Goal: Transaction & Acquisition: Register for event/course

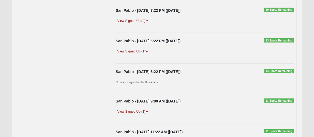
scroll to position [104, 0]
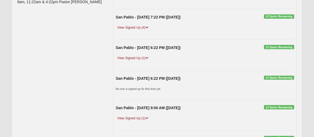
click at [215, 109] on div "San Pablo - [DATE] 9:00 AM ([DATE]) 13 Spots Remaining" at bounding box center [205, 109] width 186 height 8
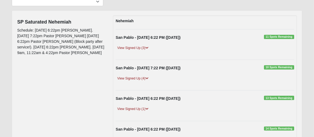
scroll to position [0, 0]
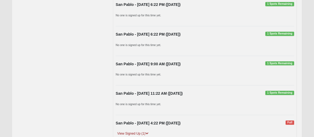
scroll to position [424, 0]
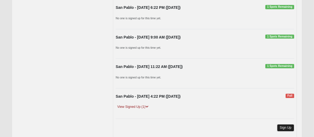
click at [284, 124] on link "Sign Up" at bounding box center [285, 127] width 17 height 7
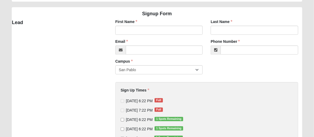
scroll to position [26, 0]
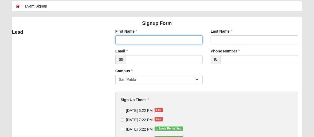
click at [171, 35] on input "First Name" at bounding box center [158, 39] width 87 height 9
type input "John"
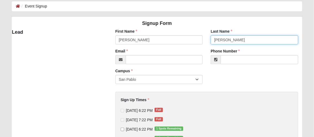
type input "Stewart"
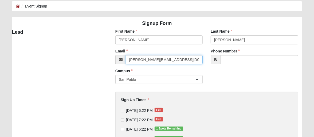
type input "john.m.stewart10@gmail.com"
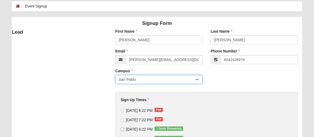
type input "(804) 242-6974"
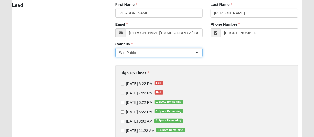
scroll to position [80, 0]
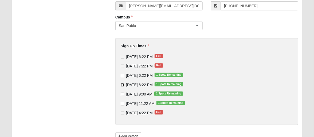
click at [122, 85] on input "9/13/2025 6:22 PM 1 Spots Remaining" at bounding box center [122, 84] width 3 height 3
checkbox input "true"
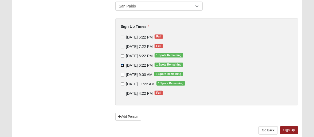
scroll to position [120, 0]
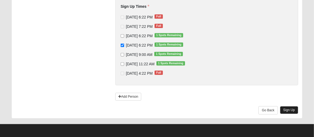
click at [292, 109] on link "Sign Up" at bounding box center [289, 110] width 18 height 8
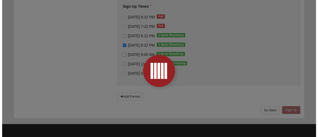
scroll to position [0, 0]
